Goal: Information Seeking & Learning: Learn about a topic

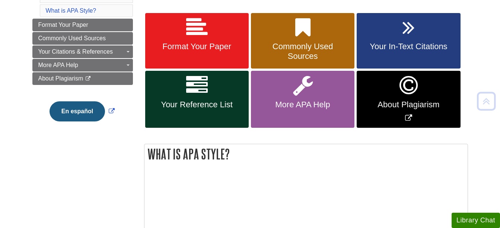
scroll to position [149, 0]
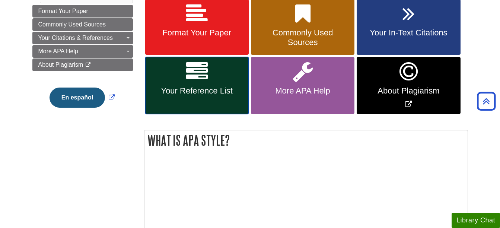
click at [183, 102] on link "Your Reference List" at bounding box center [197, 85] width 104 height 57
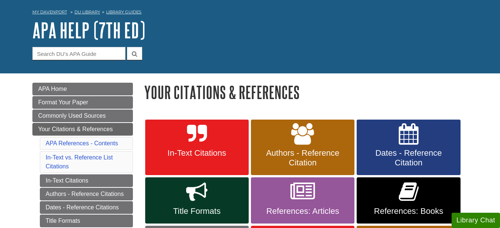
scroll to position [149, 0]
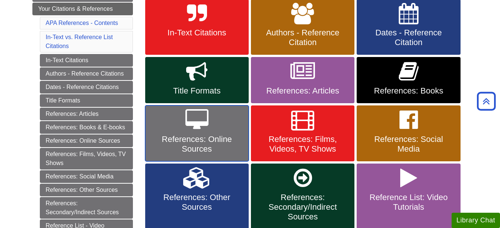
click at [209, 143] on span "References: Online Sources" at bounding box center [197, 143] width 92 height 19
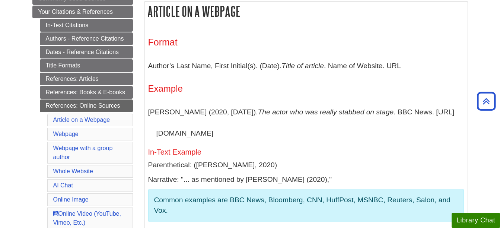
scroll to position [75, 0]
